Goal: Task Accomplishment & Management: Manage account settings

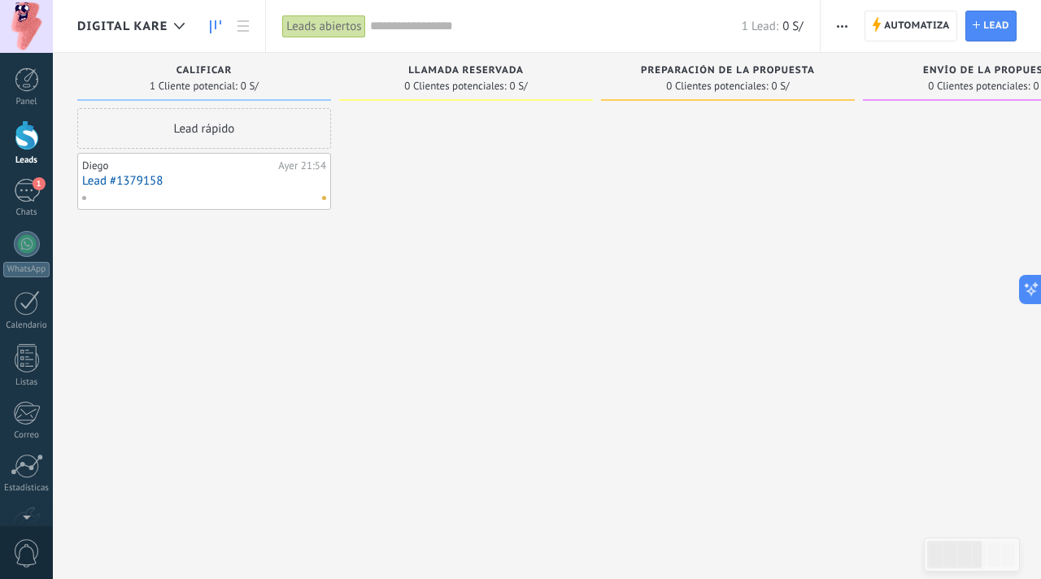
scroll to position [428, 0]
click at [31, 139] on div at bounding box center [27, 135] width 24 height 30
click at [181, 28] on icon at bounding box center [179, 26] width 11 height 7
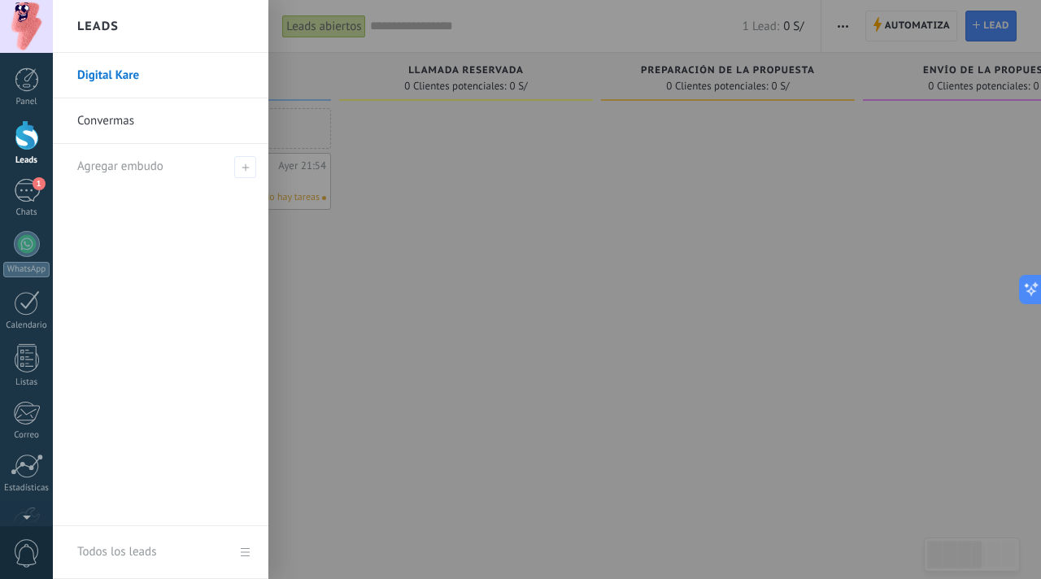
click at [155, 128] on link "Convermas" at bounding box center [164, 121] width 175 height 46
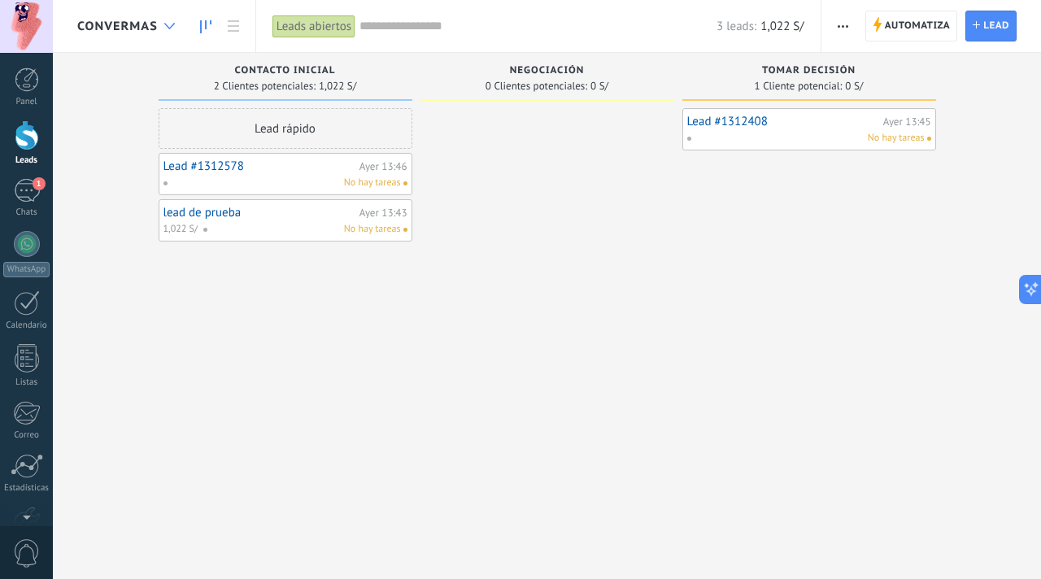
click at [158, 27] on div at bounding box center [169, 27] width 27 height 32
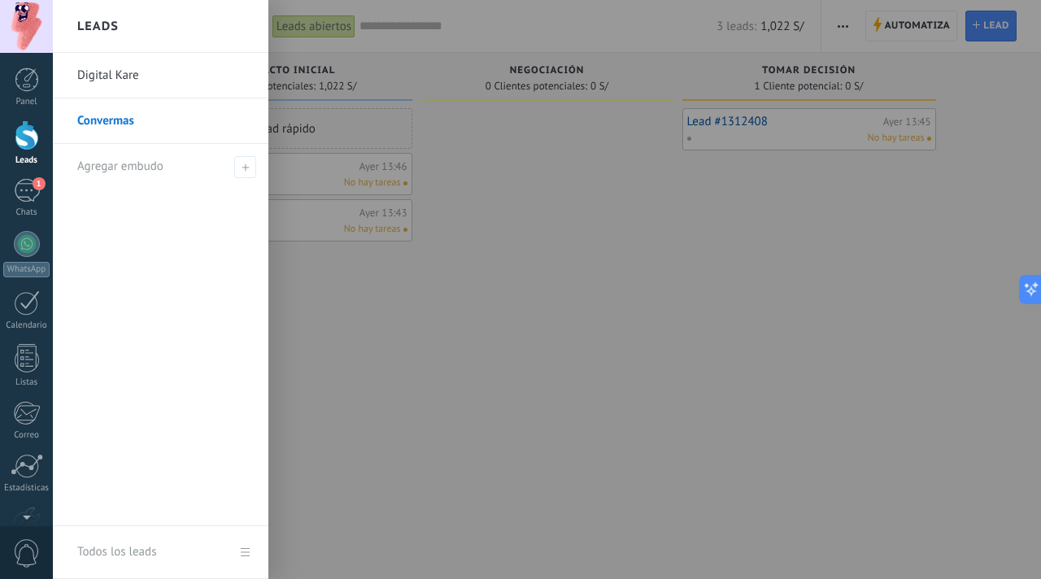
click at [552, 307] on div at bounding box center [573, 289] width 1041 height 579
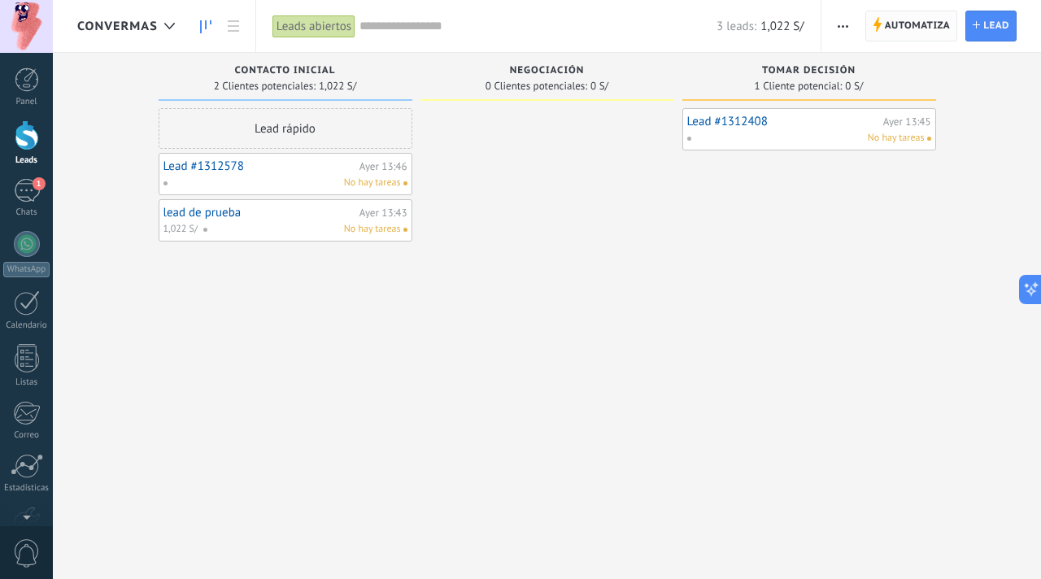
click at [894, 33] on span "Automatiza" at bounding box center [918, 25] width 66 height 29
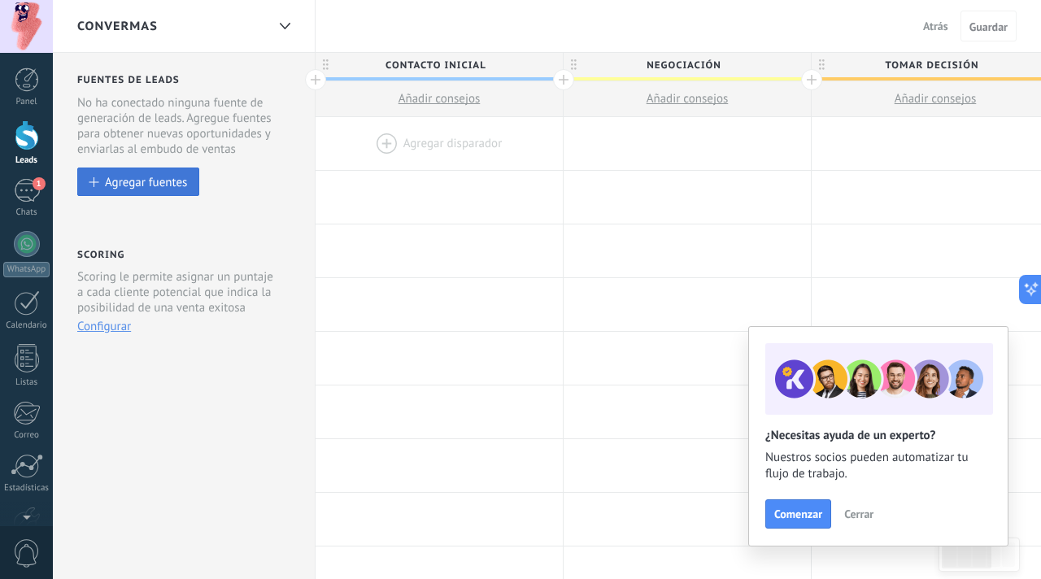
click at [133, 170] on button "Agregar fuentes" at bounding box center [138, 181] width 122 height 28
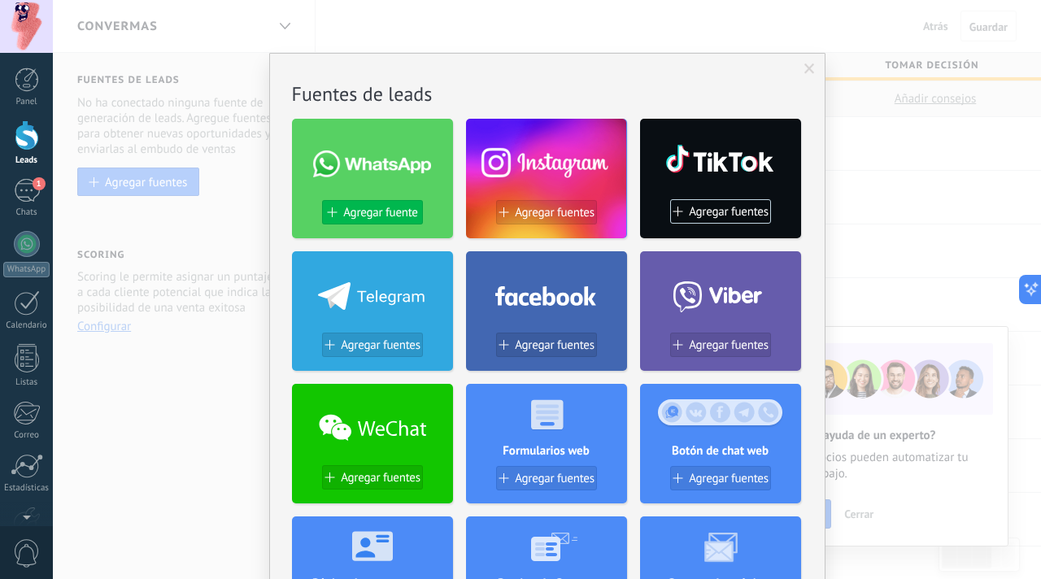
click at [385, 211] on span "Agregar fuente" at bounding box center [380, 213] width 74 height 14
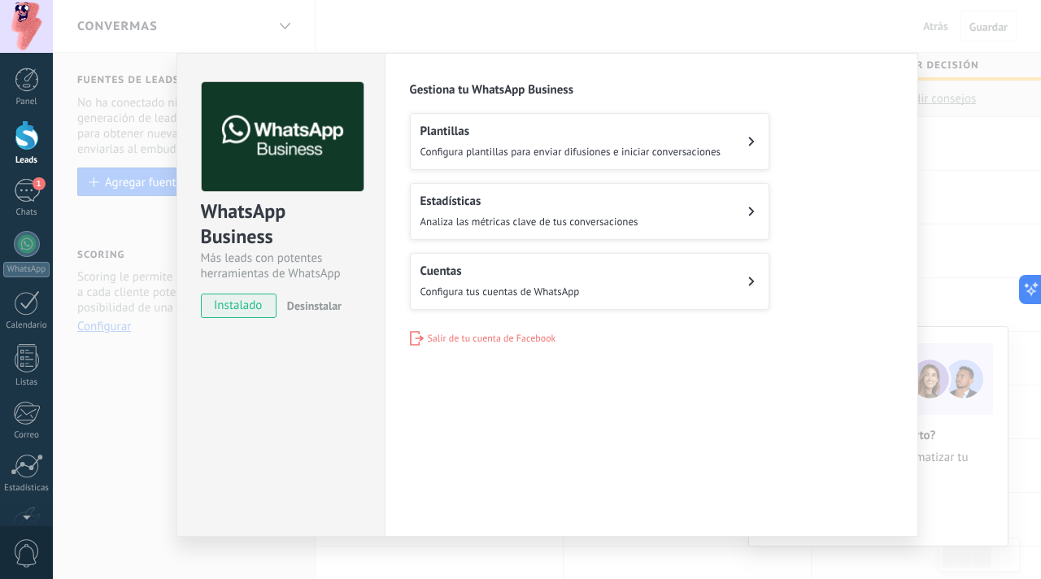
click at [526, 279] on div "Cuentas Configura tus cuentas de WhatsApp" at bounding box center [499, 281] width 159 height 36
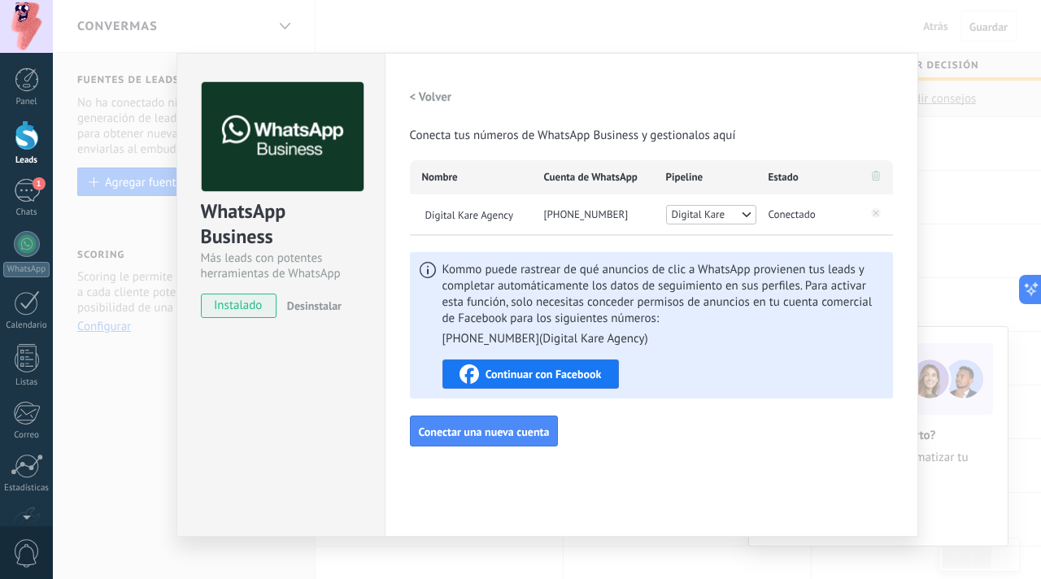
click at [962, 291] on div "WhatsApp Business Más leads con potentes herramientas de WhatsApp instalado Des…" at bounding box center [547, 289] width 988 height 579
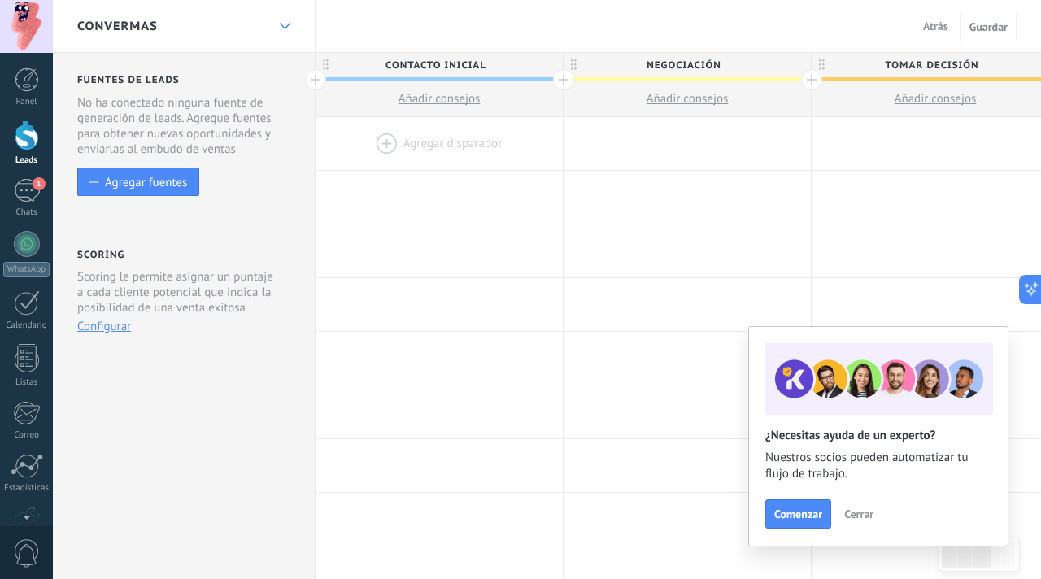
click at [271, 21] on div at bounding box center [285, 27] width 28 height 32
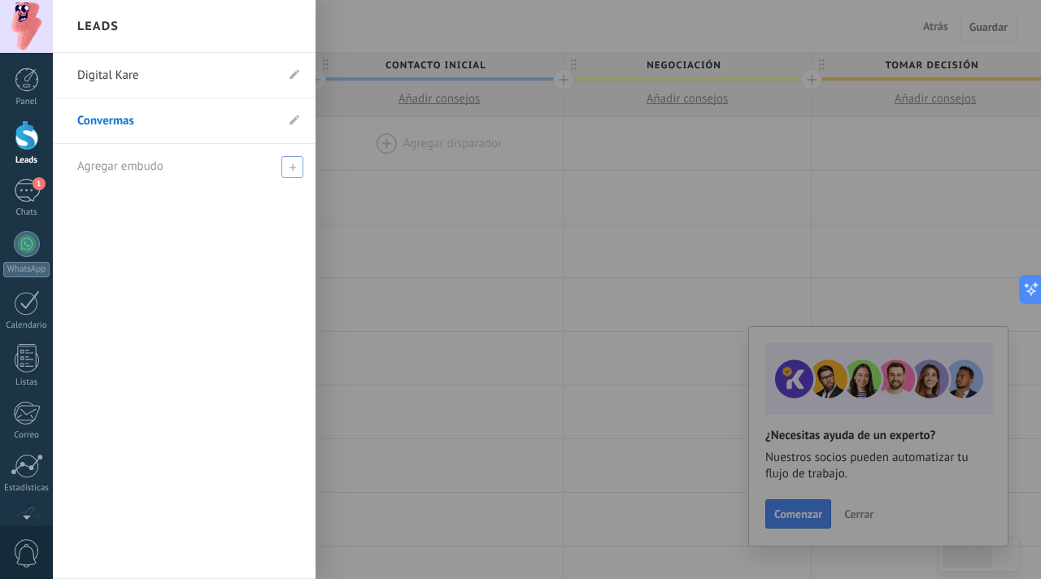
click at [151, 172] on span "Agregar embudo" at bounding box center [120, 166] width 86 height 15
type input "******"
click at [297, 168] on span at bounding box center [294, 166] width 15 height 11
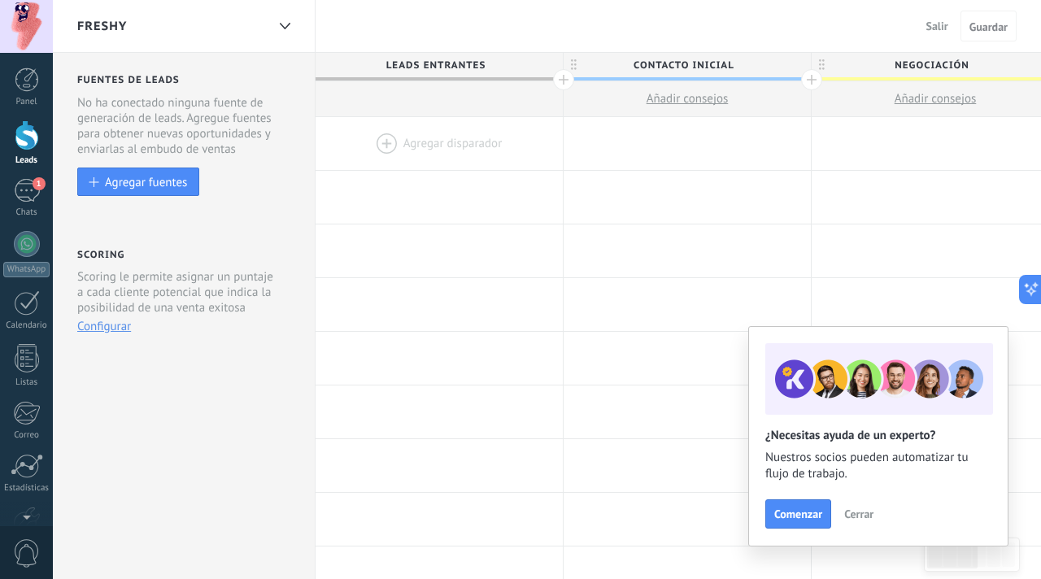
click at [855, 518] on span "Cerrar" at bounding box center [858, 513] width 29 height 11
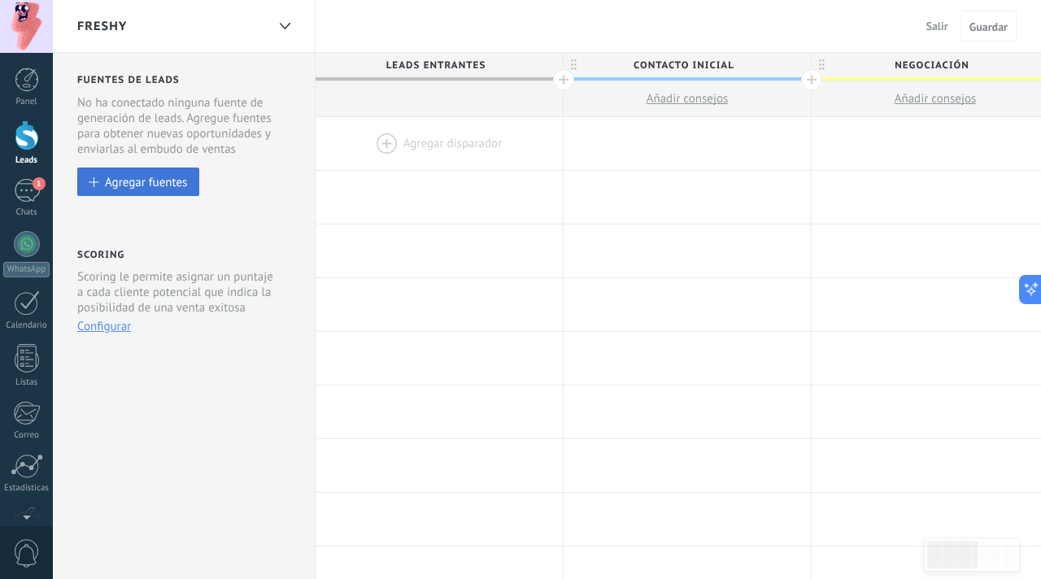
click at [165, 182] on div "Agregar fuentes" at bounding box center [146, 182] width 82 height 14
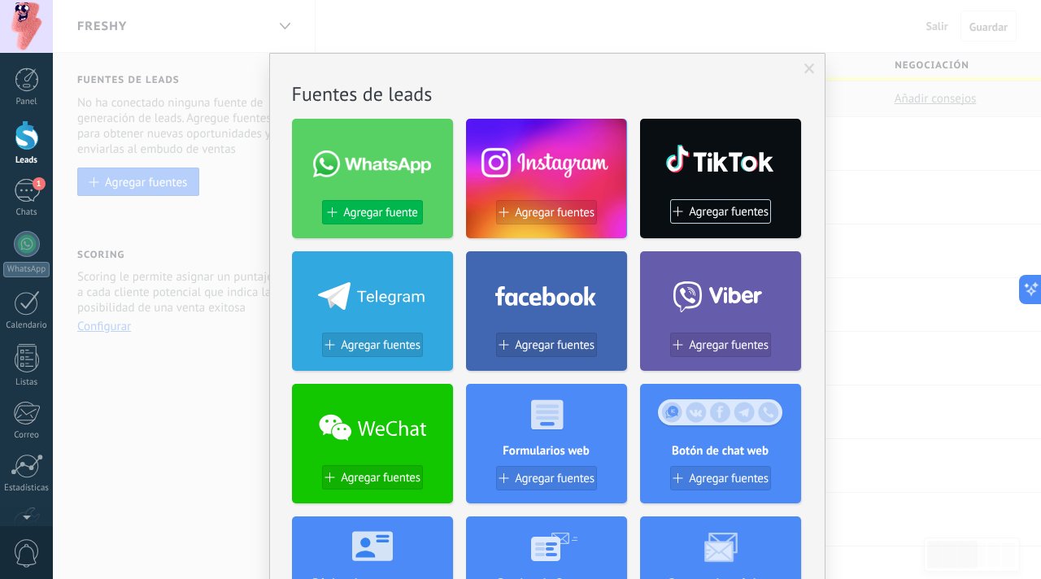
click at [349, 211] on span "Agregar fuente" at bounding box center [380, 213] width 74 height 14
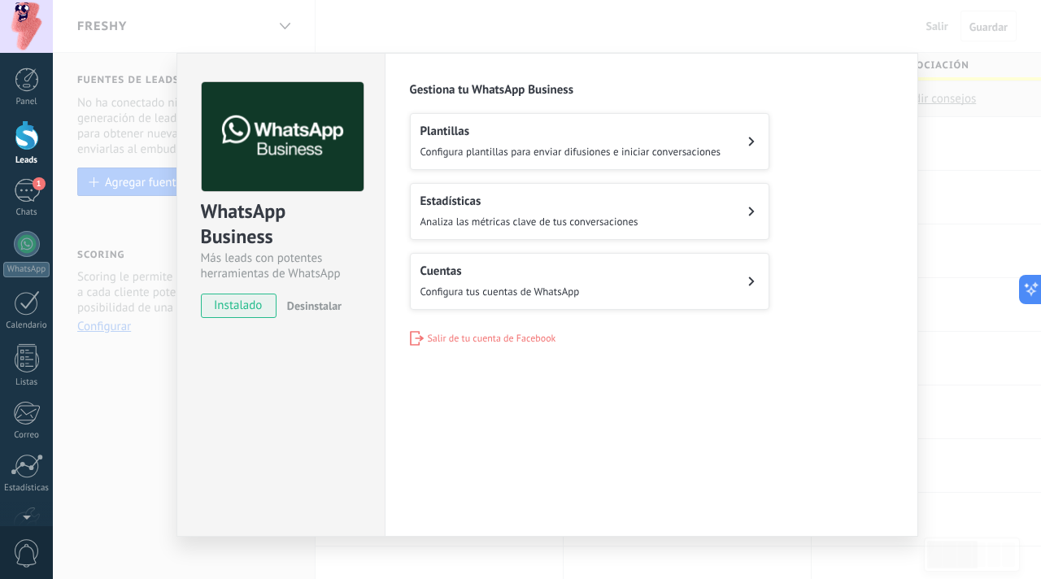
click at [456, 275] on h2 "Cuentas" at bounding box center [499, 270] width 159 height 15
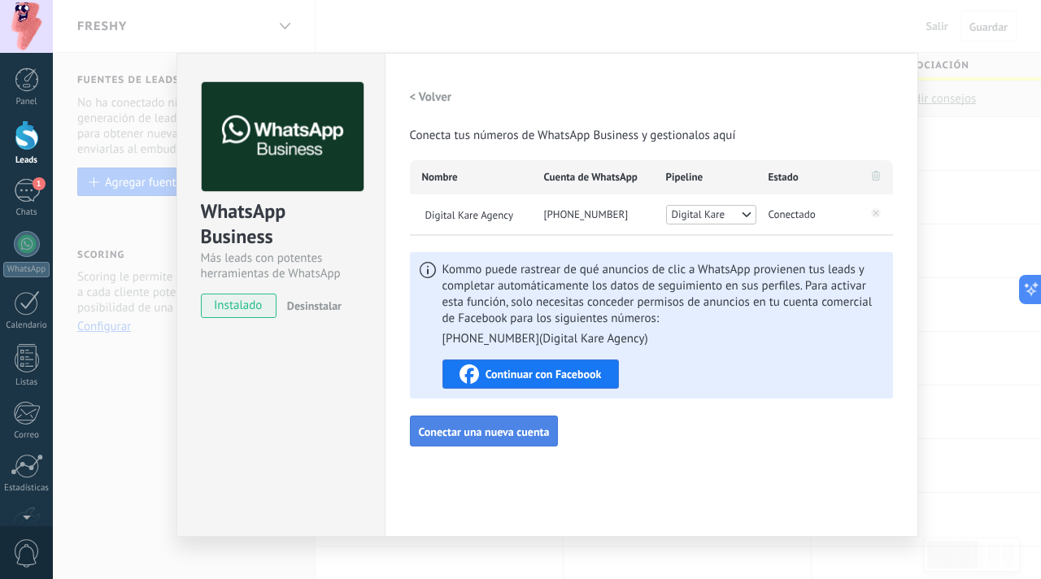
click at [466, 422] on button "Conectar una nueva cuenta" at bounding box center [484, 430] width 149 height 31
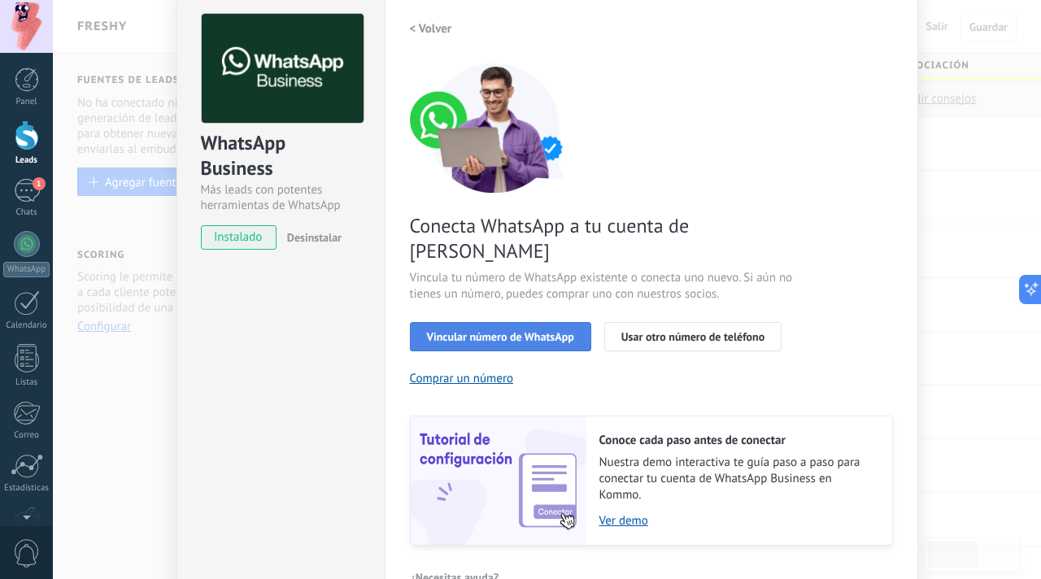
scroll to position [63, 0]
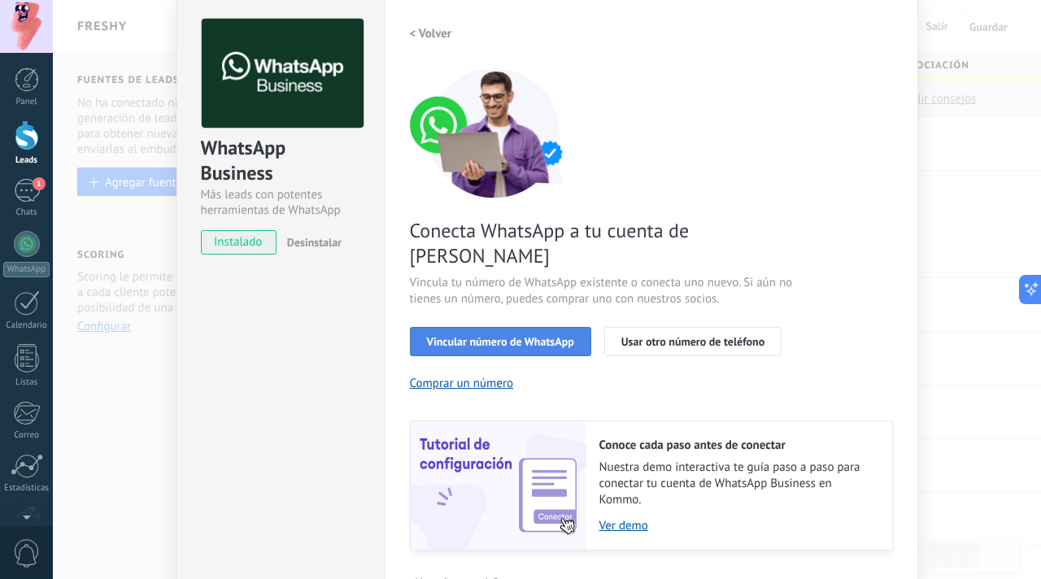
click at [490, 327] on button "Vincular número de WhatsApp" at bounding box center [500, 341] width 181 height 29
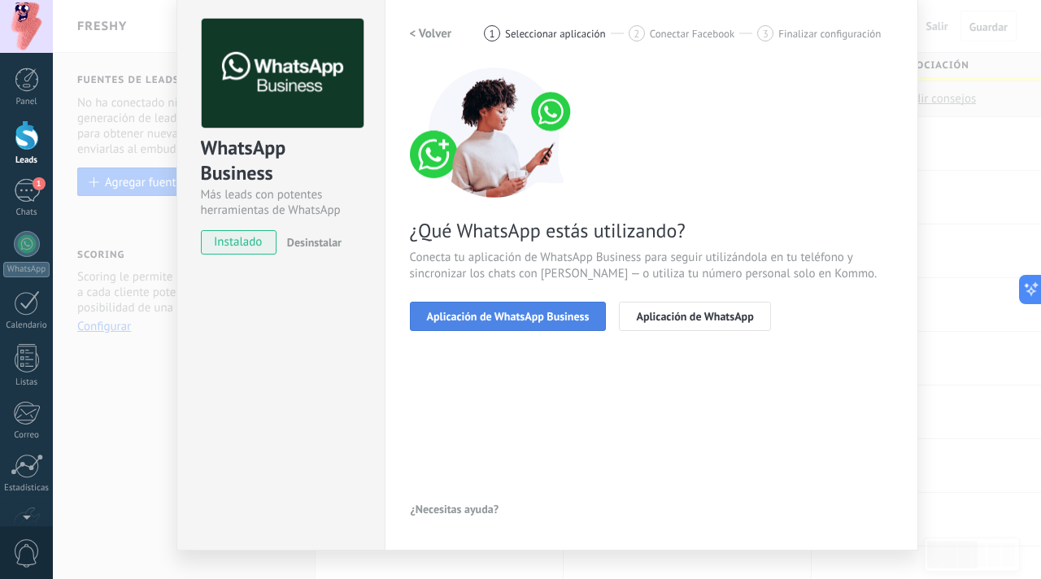
click at [564, 321] on span "Aplicación de WhatsApp Business" at bounding box center [508, 316] width 163 height 11
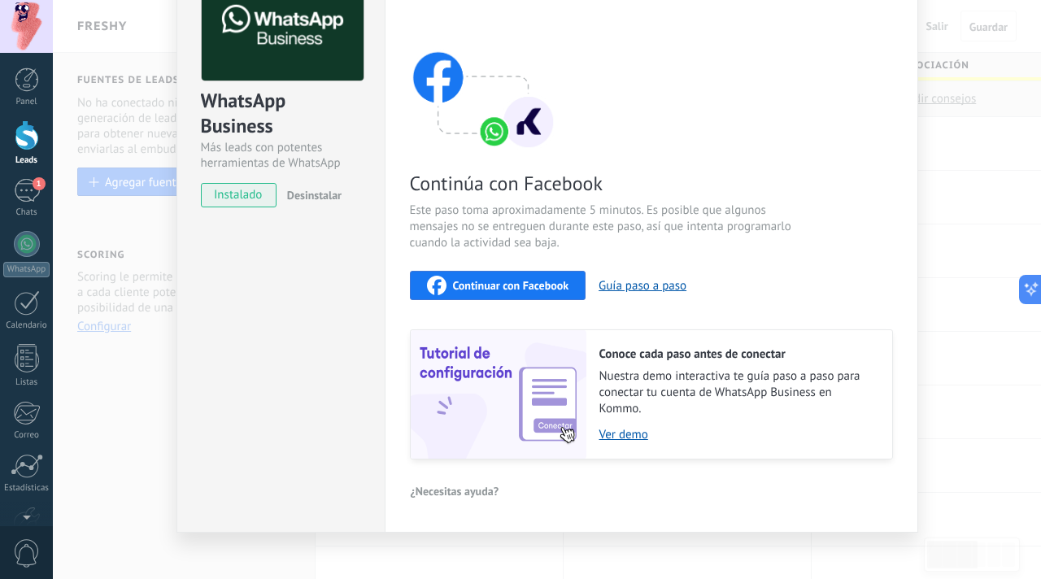
scroll to position [120, 0]
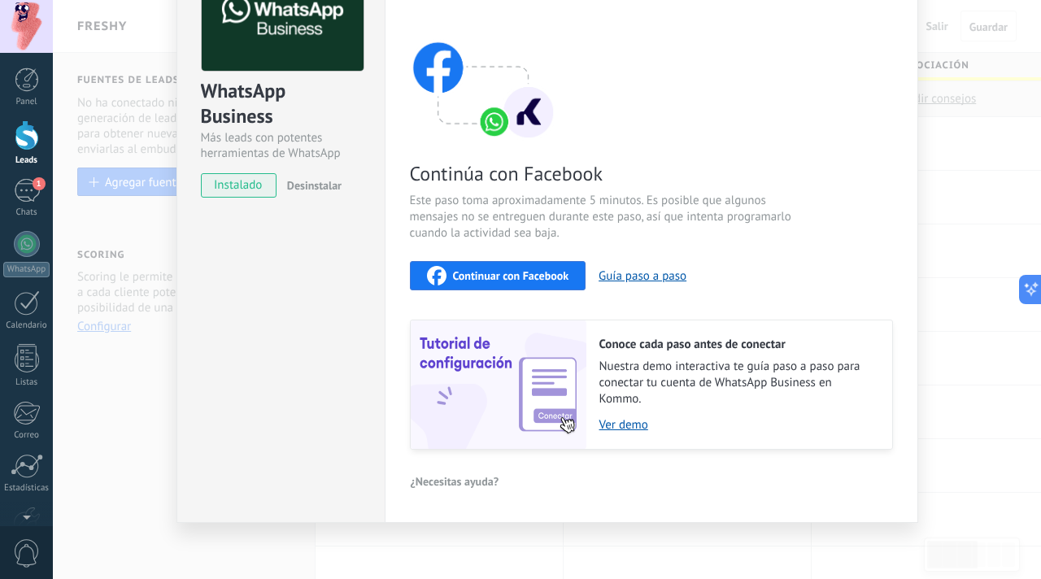
click at [533, 280] on span "Continuar con Facebook" at bounding box center [511, 275] width 116 height 11
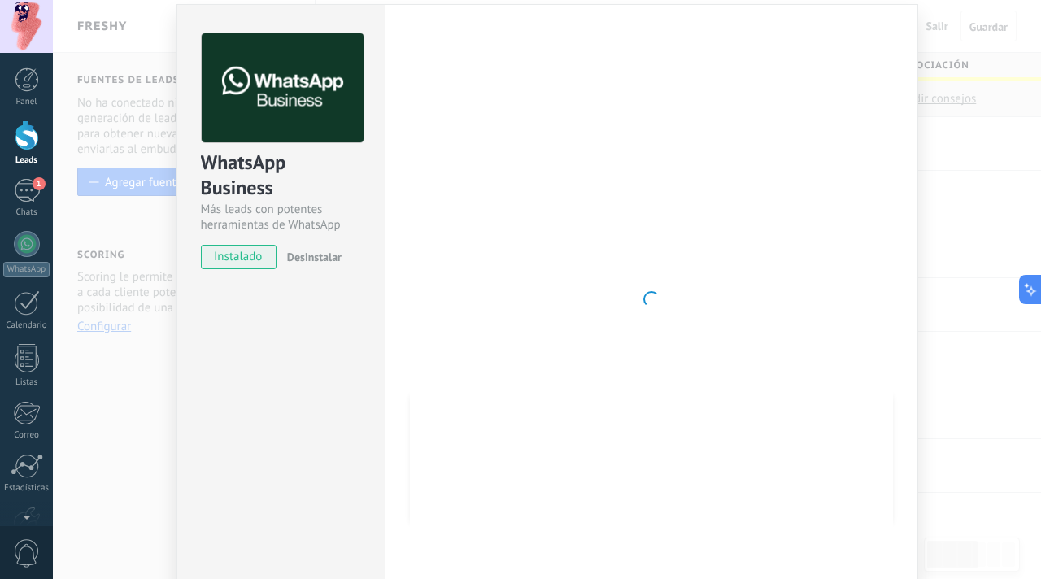
scroll to position [0, 0]
